Goal: Navigation & Orientation: Go to known website

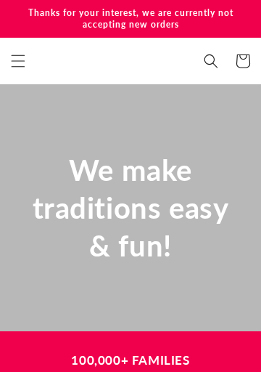
scroll to position [0, 784]
